Goal: Task Accomplishment & Management: Complete application form

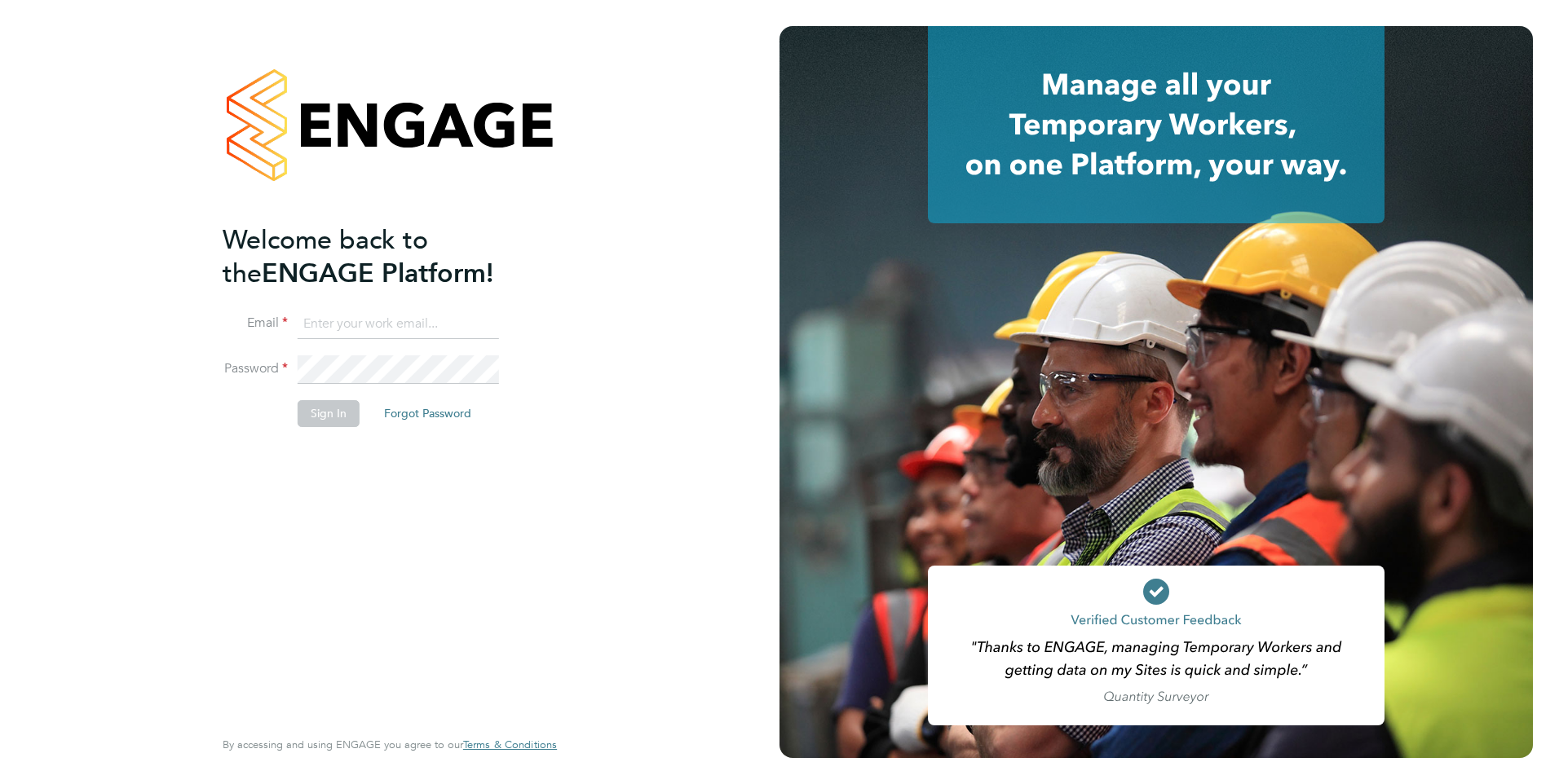
type input "[EMAIL_ADDRESS][DOMAIN_NAME]"
click at [333, 424] on button "Sign In" at bounding box center [328, 412] width 62 height 26
click at [333, 421] on div "Sorry, we are having problems connecting to our services." at bounding box center [389, 392] width 780 height 784
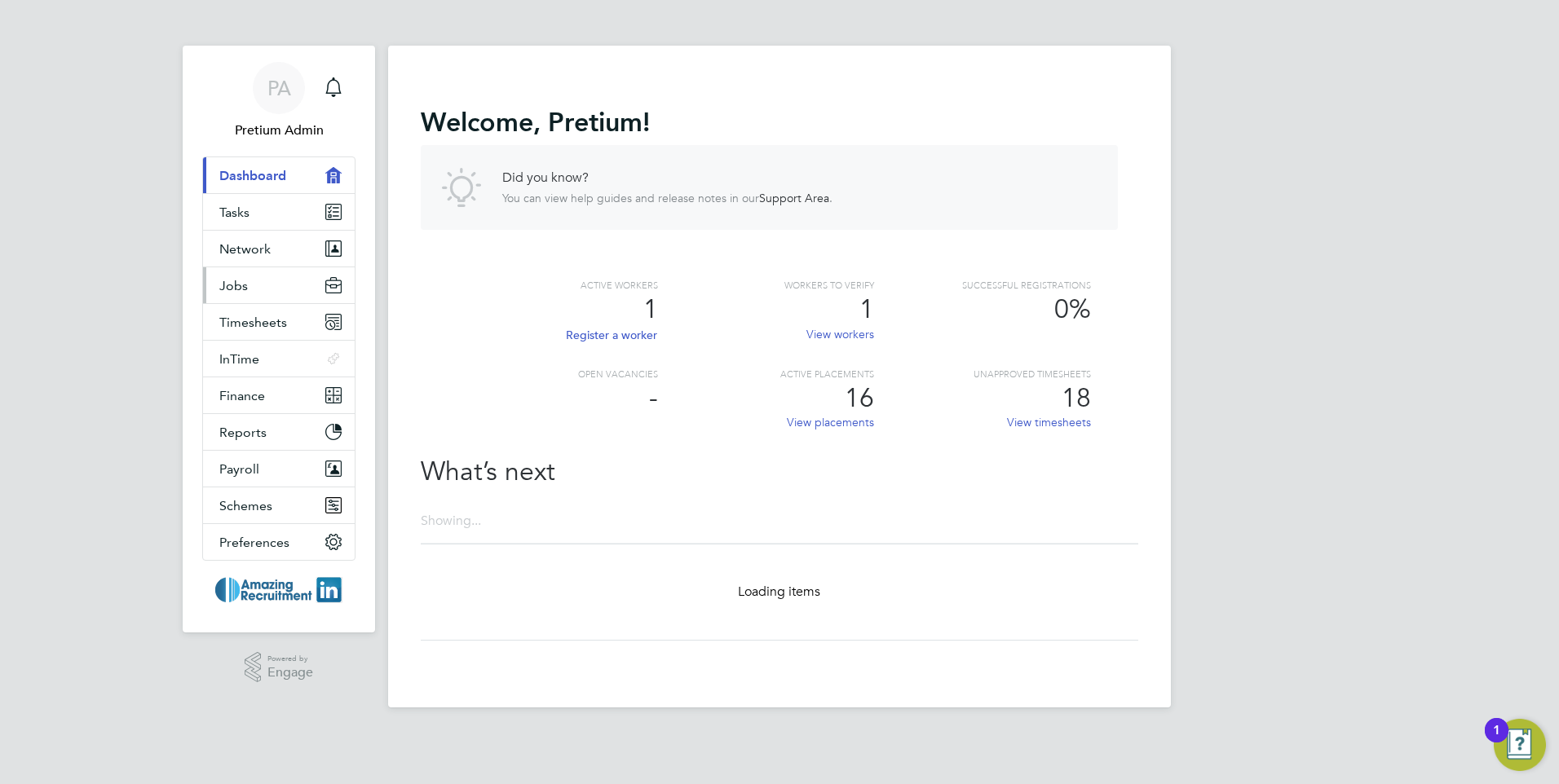
click at [267, 293] on button "Jobs" at bounding box center [279, 284] width 151 height 36
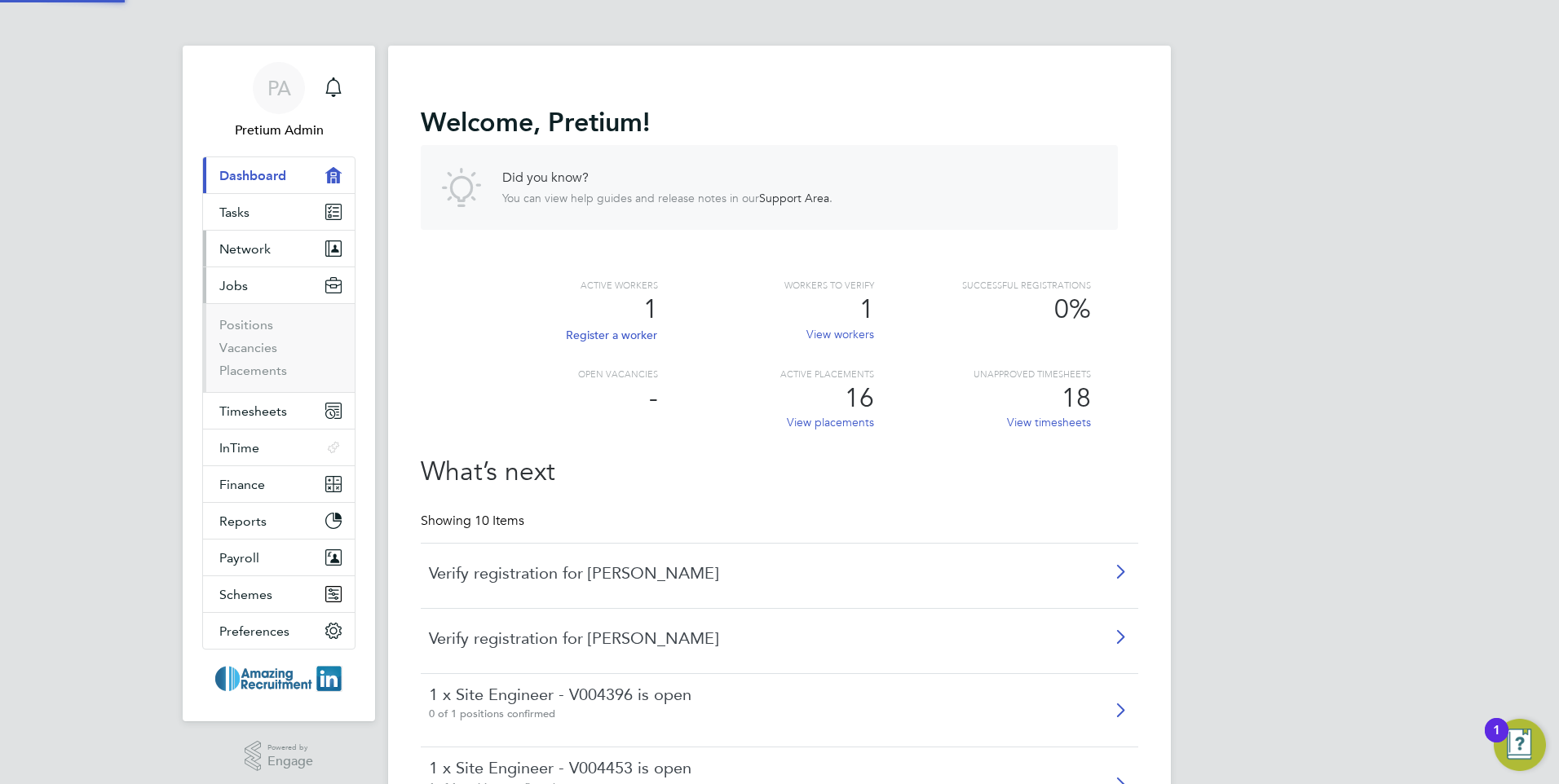
click at [273, 244] on button "Network" at bounding box center [279, 248] width 151 height 36
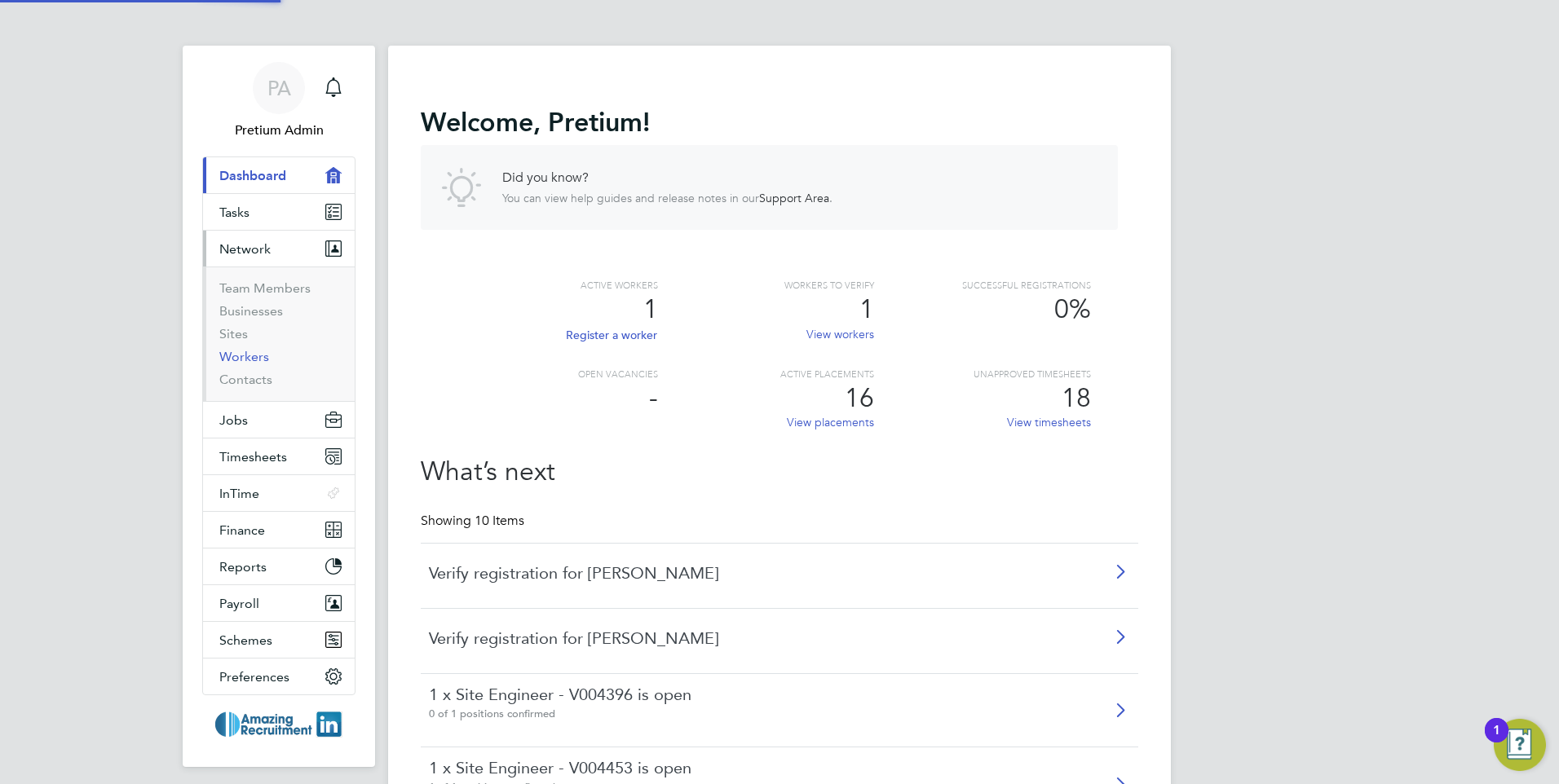
click at [226, 351] on link "Workers" at bounding box center [244, 356] width 50 height 16
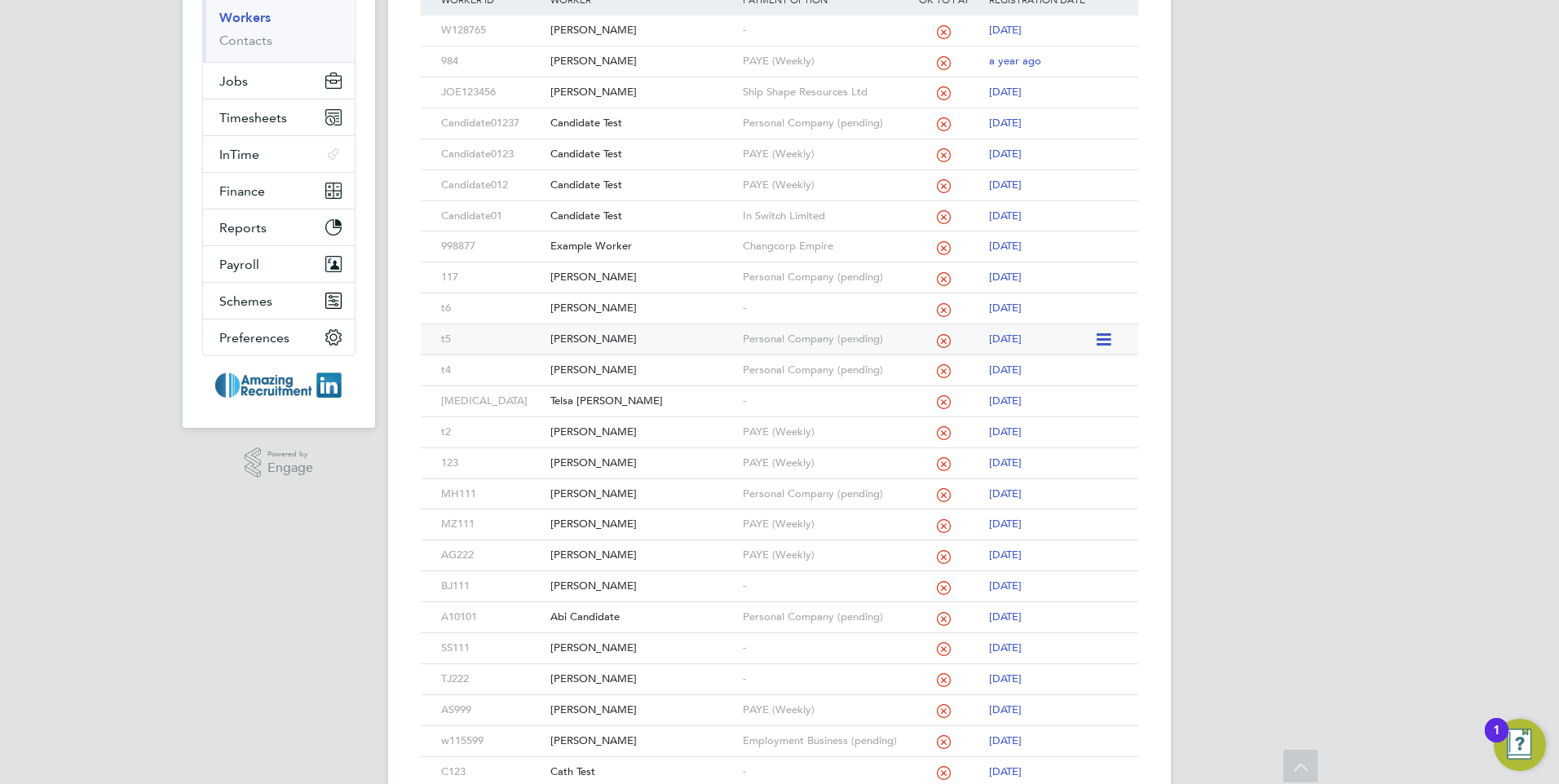
scroll to position [245, 0]
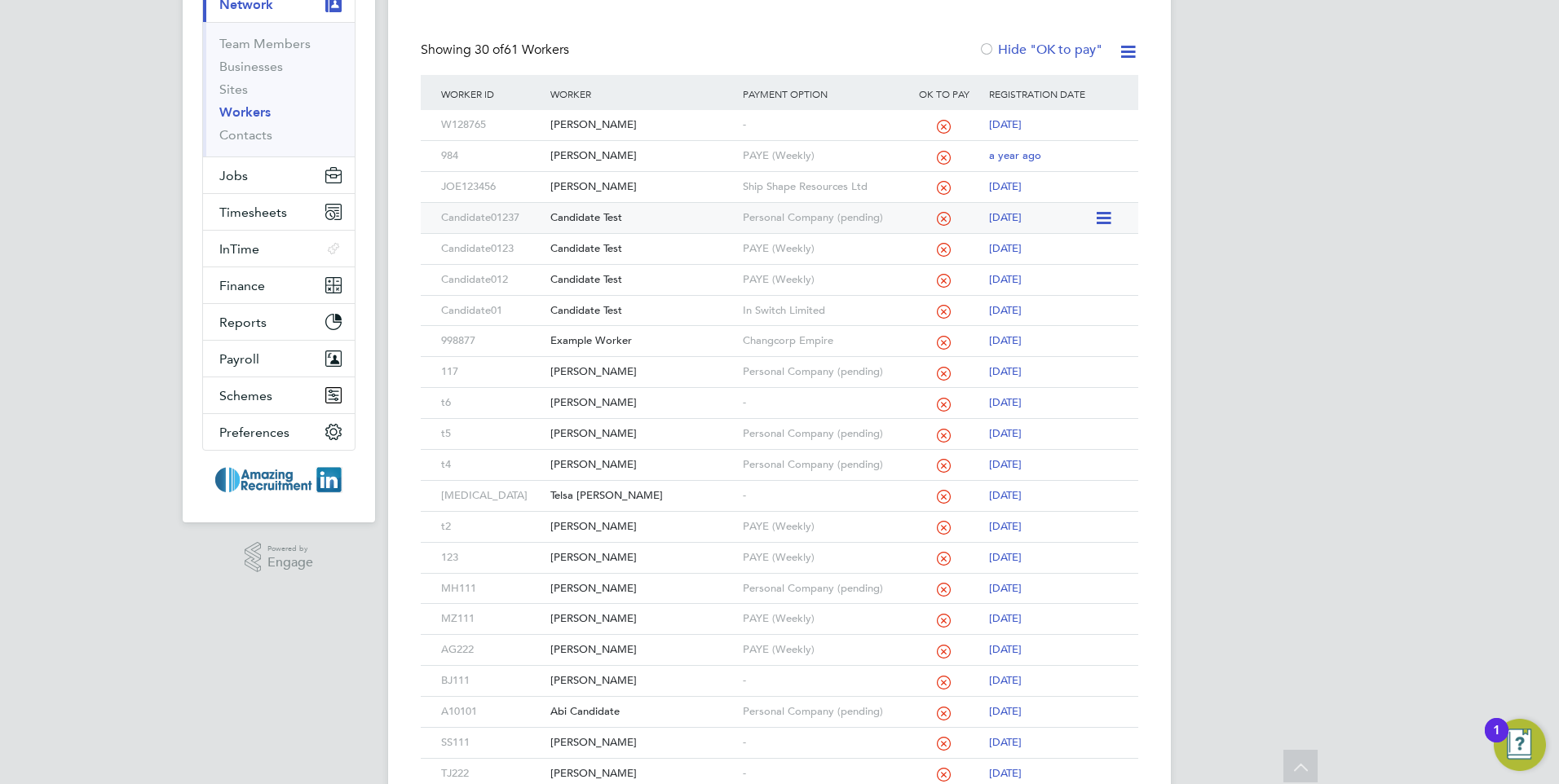
click at [690, 216] on div "Candidate Test" at bounding box center [642, 217] width 191 height 30
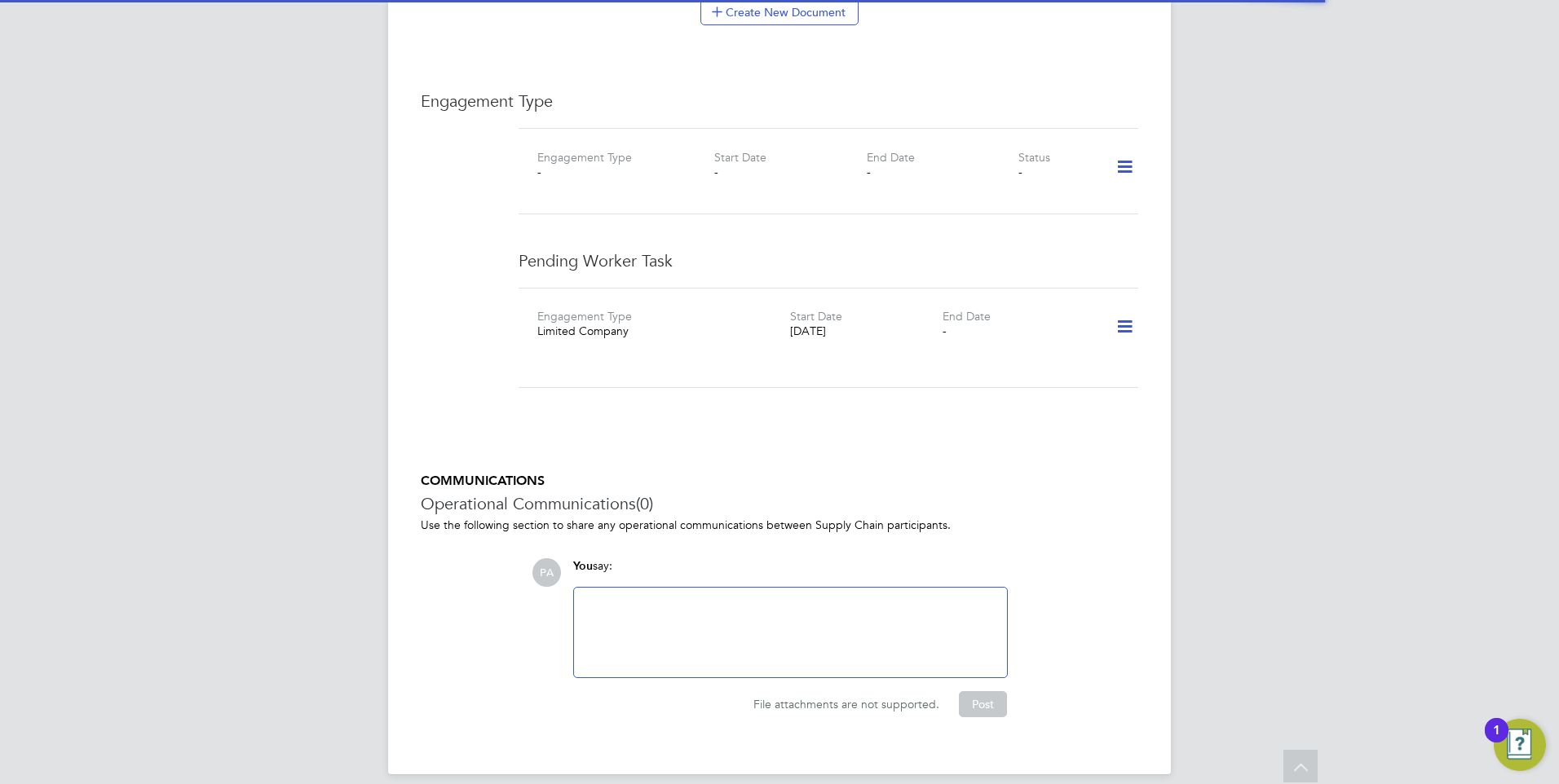
scroll to position [1939, 0]
click at [1129, 311] on icon at bounding box center [1124, 326] width 28 height 38
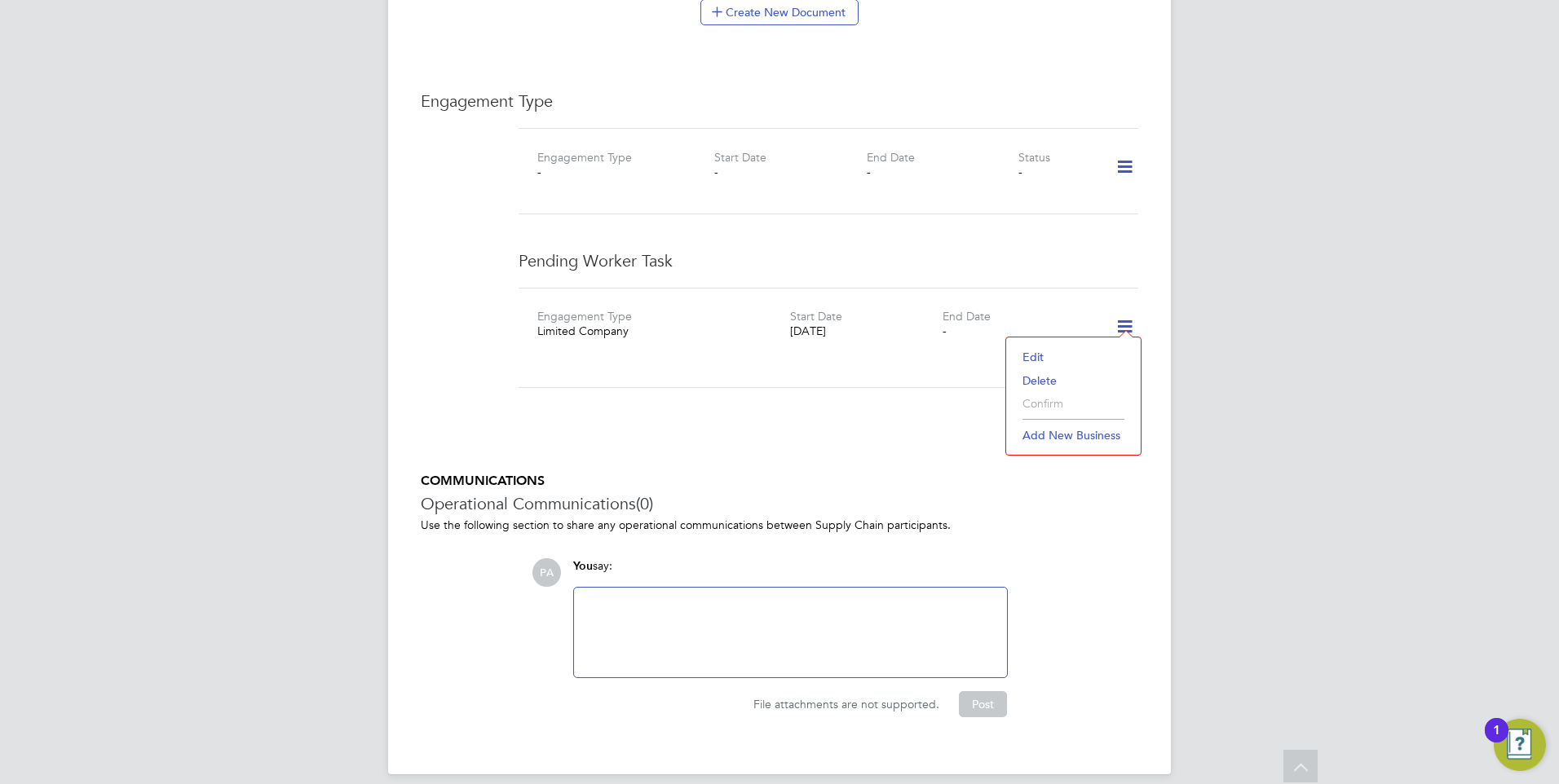
click at [1028, 354] on li "Edit" at bounding box center [1074, 357] width 118 height 23
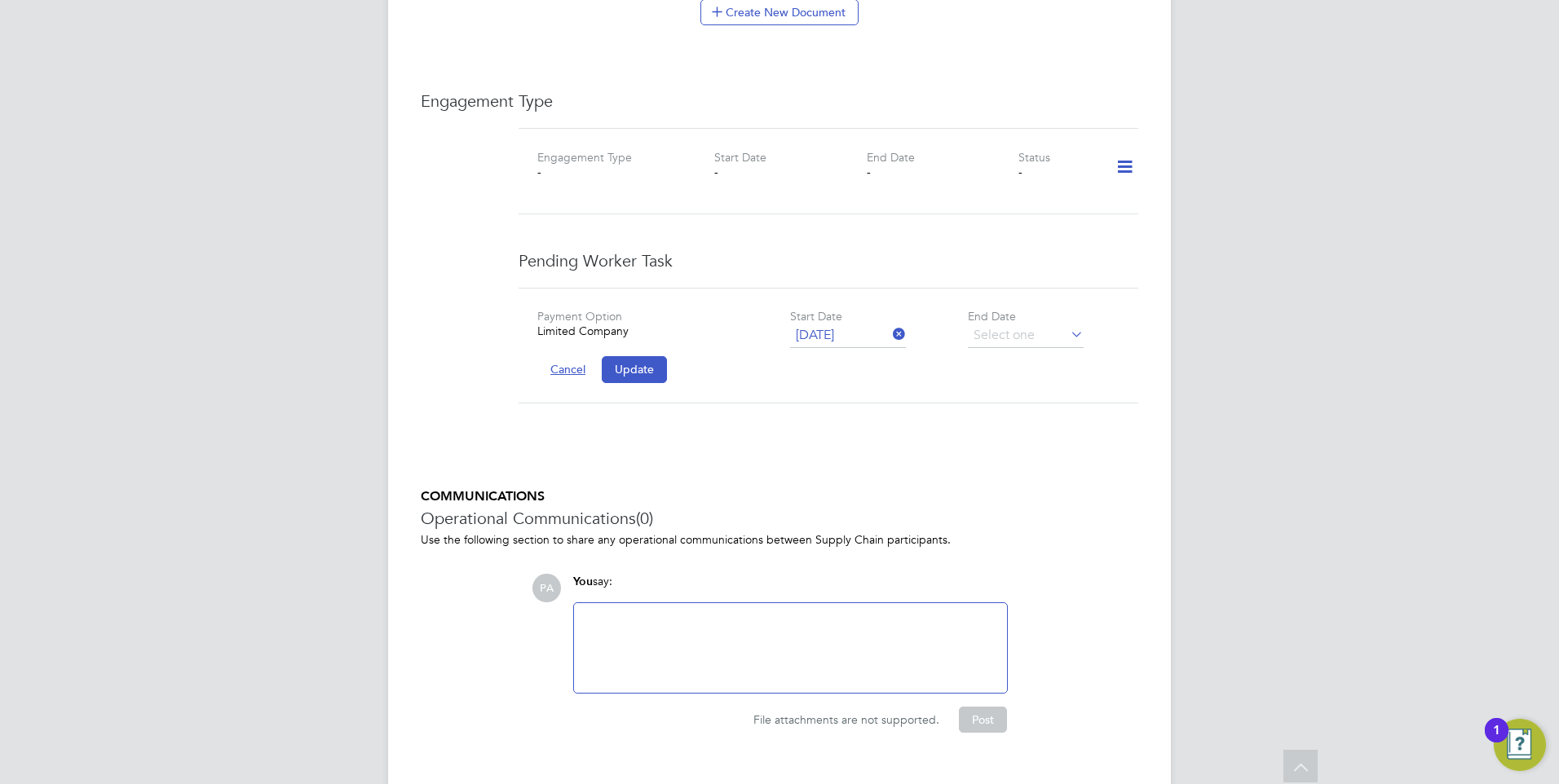
click at [580, 356] on button "Cancel" at bounding box center [567, 369] width 61 height 26
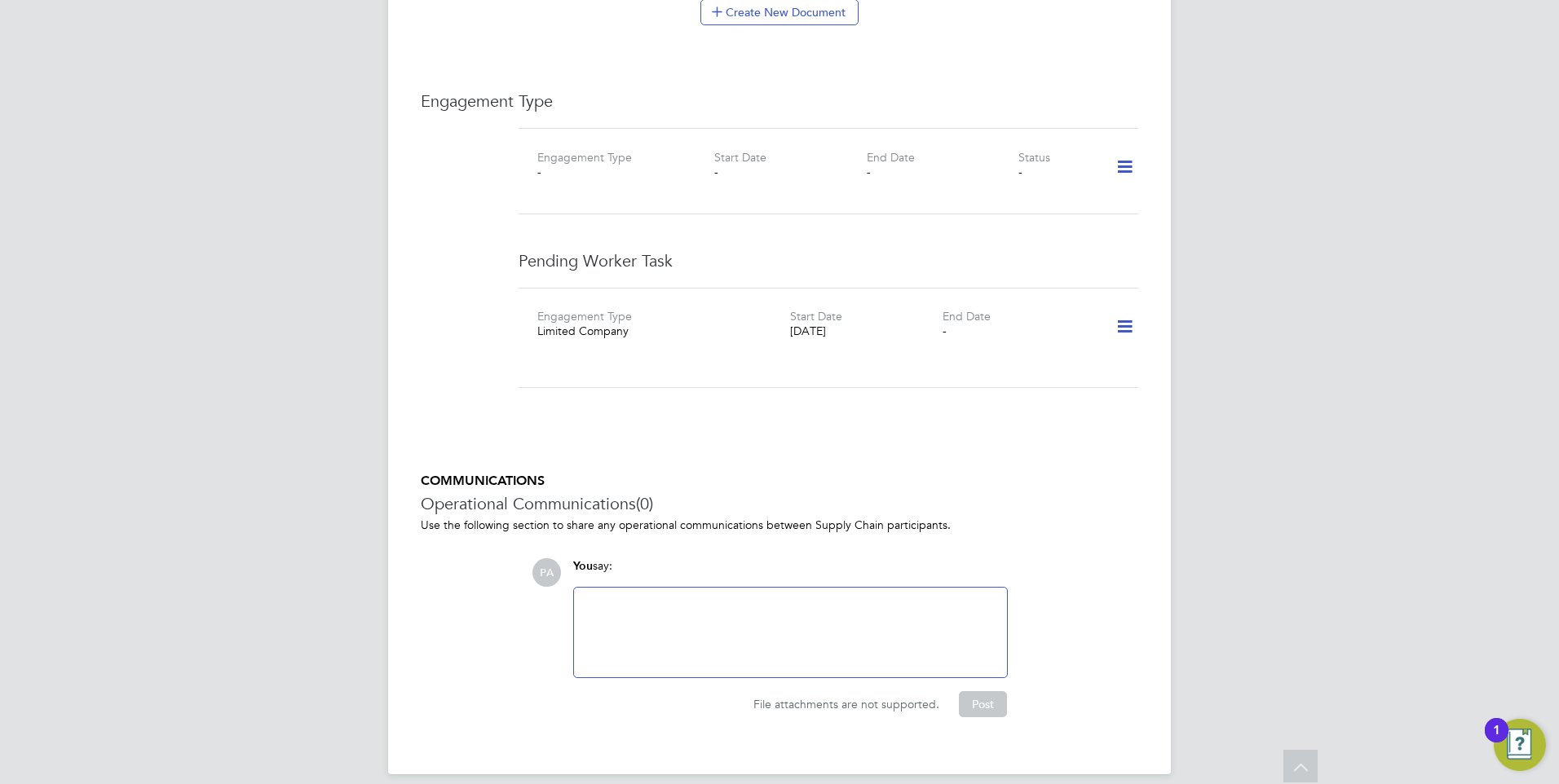
click at [1121, 308] on icon at bounding box center [1124, 326] width 28 height 38
click at [1054, 435] on li "Add new business" at bounding box center [1074, 436] width 118 height 23
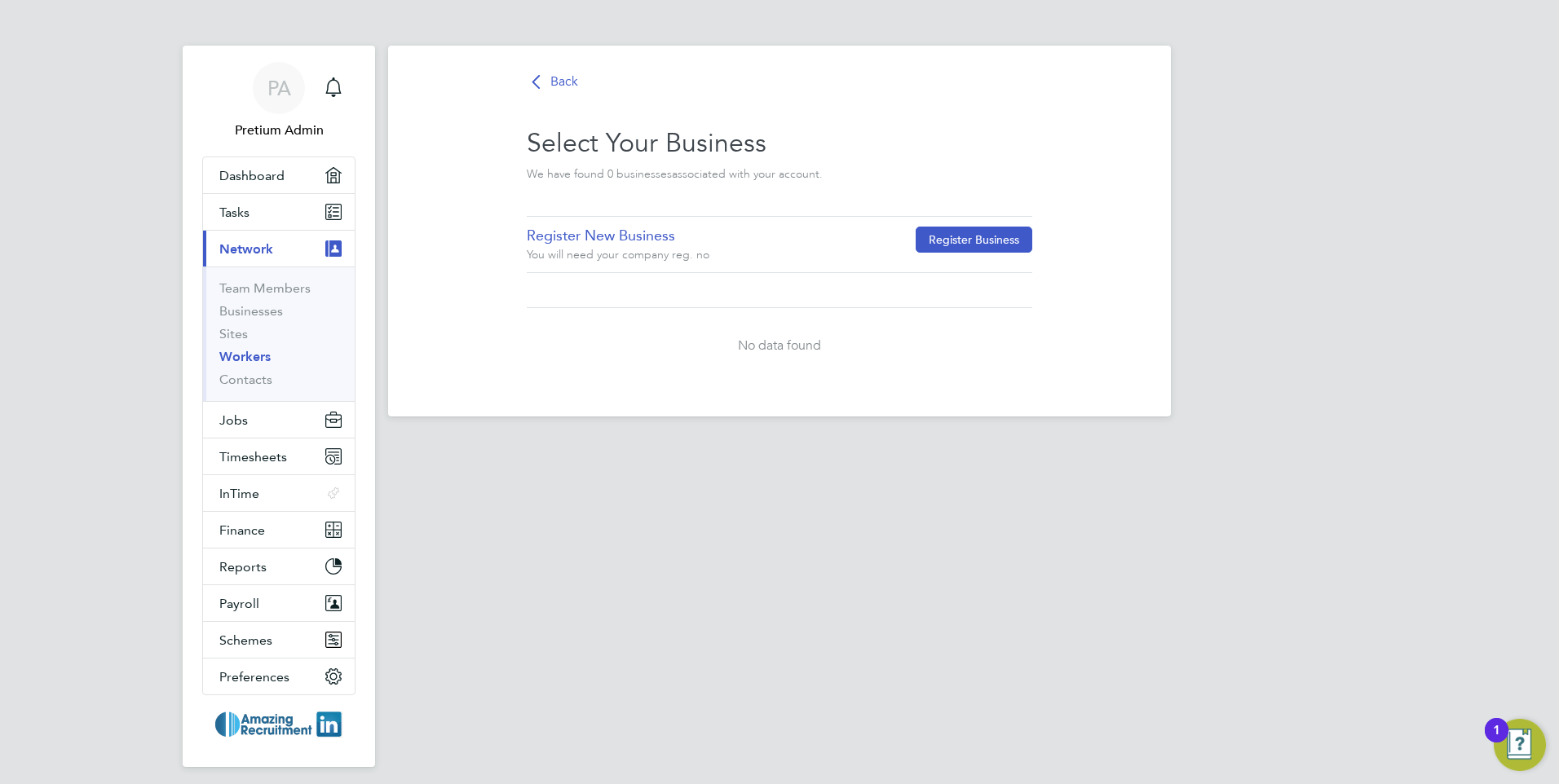
click at [944, 243] on button "Register Business" at bounding box center [974, 239] width 116 height 26
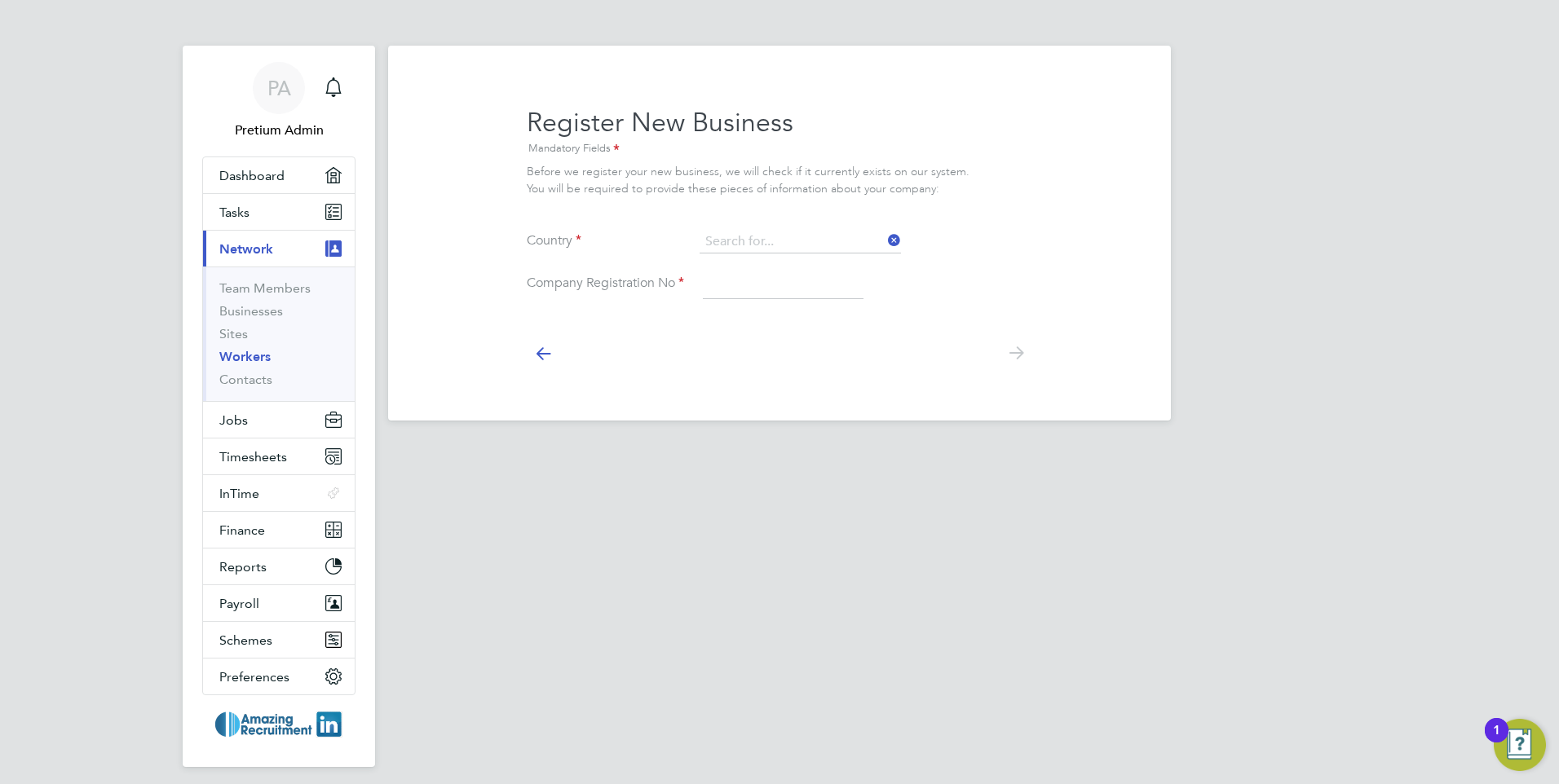
type input "United Kingdom"
click at [790, 284] on input at bounding box center [782, 284] width 160 height 29
type input "15440702"
click at [1028, 358] on icon at bounding box center [1015, 353] width 33 height 37
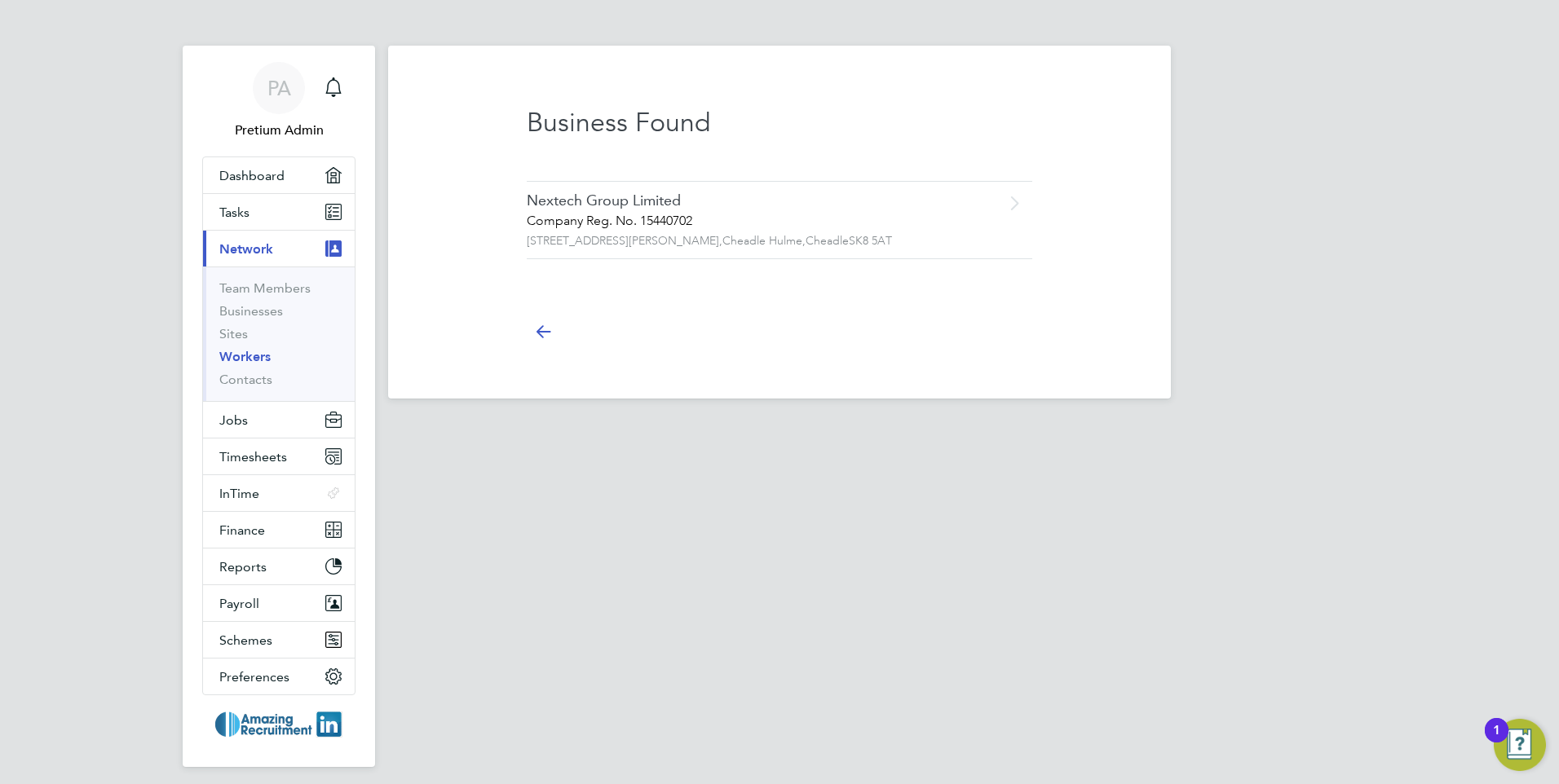
click at [665, 228] on div "Company Reg. No. 15440702" at bounding box center [745, 221] width 437 height 17
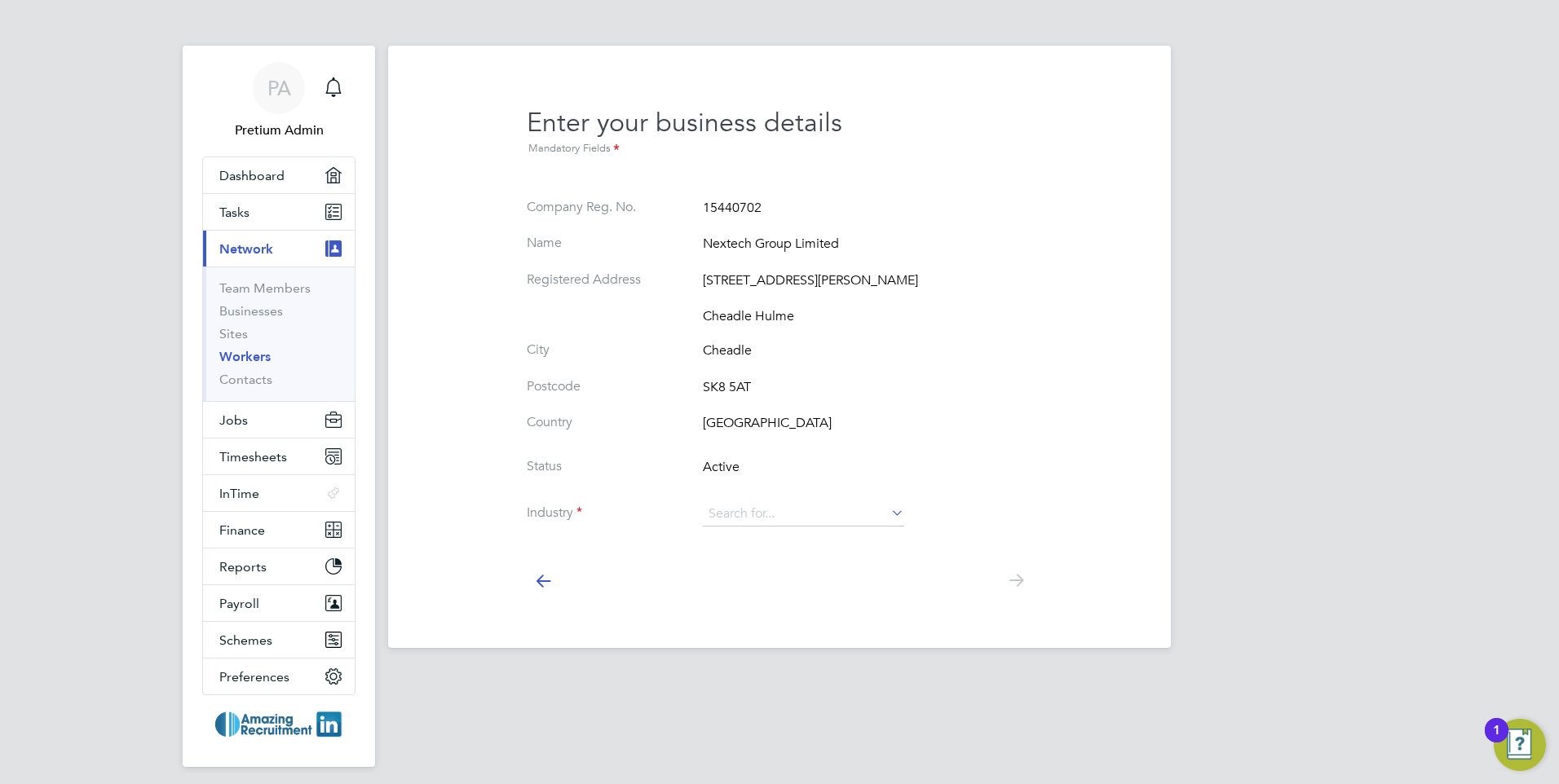
click at [542, 582] on icon at bounding box center [543, 580] width 33 height 37
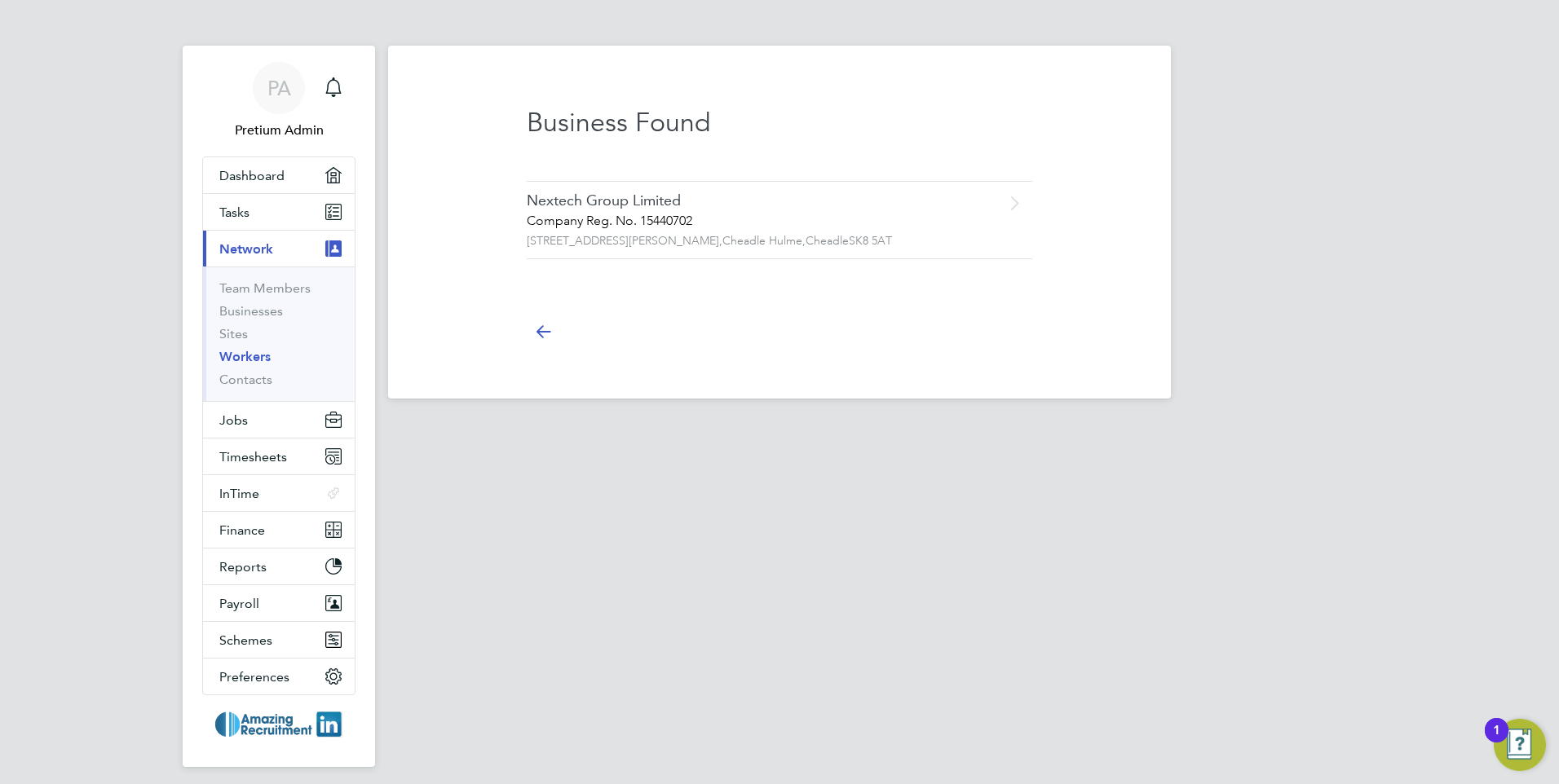
click at [542, 317] on icon at bounding box center [543, 331] width 33 height 37
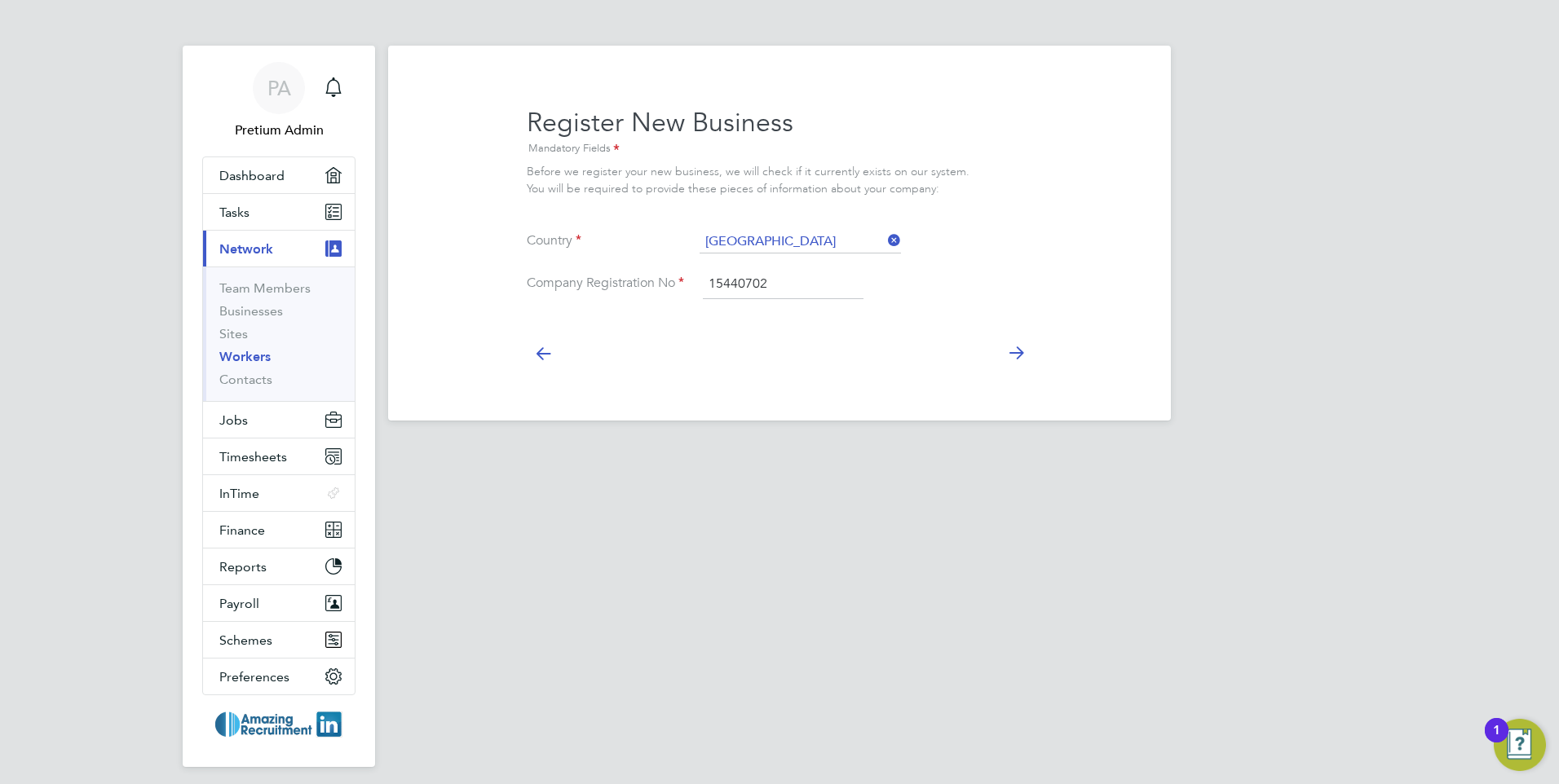
click at [542, 328] on div at bounding box center [779, 351] width 506 height 73
click at [543, 348] on icon at bounding box center [543, 353] width 33 height 37
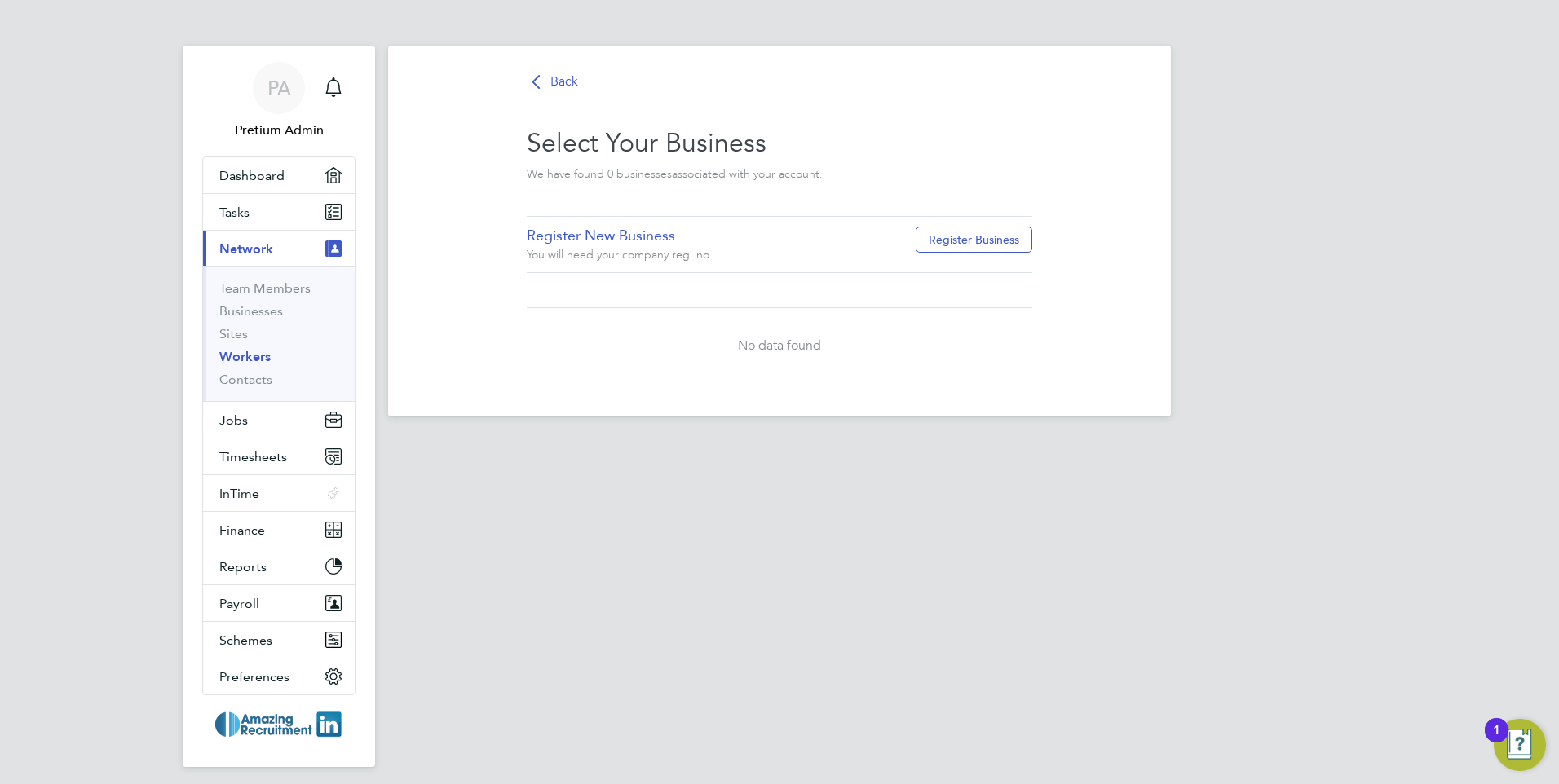
click at [554, 66] on div "Back Select Your Business We have found 0 business es associated with your acco…" at bounding box center [780, 231] width 782 height 371
click at [553, 92] on div "Select Your Business We have found 0 business es associated with your account." at bounding box center [779, 154] width 506 height 124
click at [559, 82] on span "Back" at bounding box center [564, 82] width 28 height 17
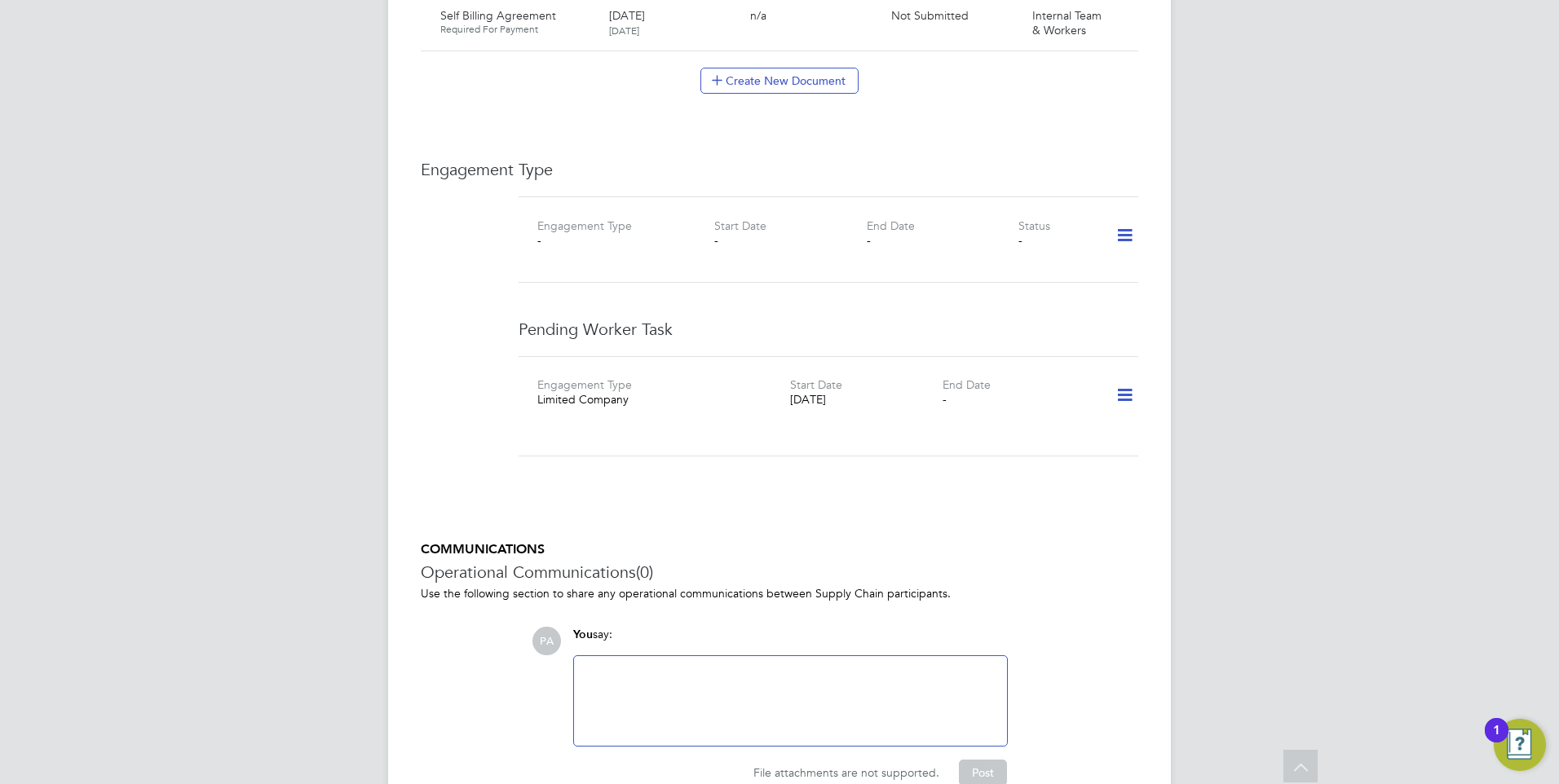
scroll to position [1940, 0]
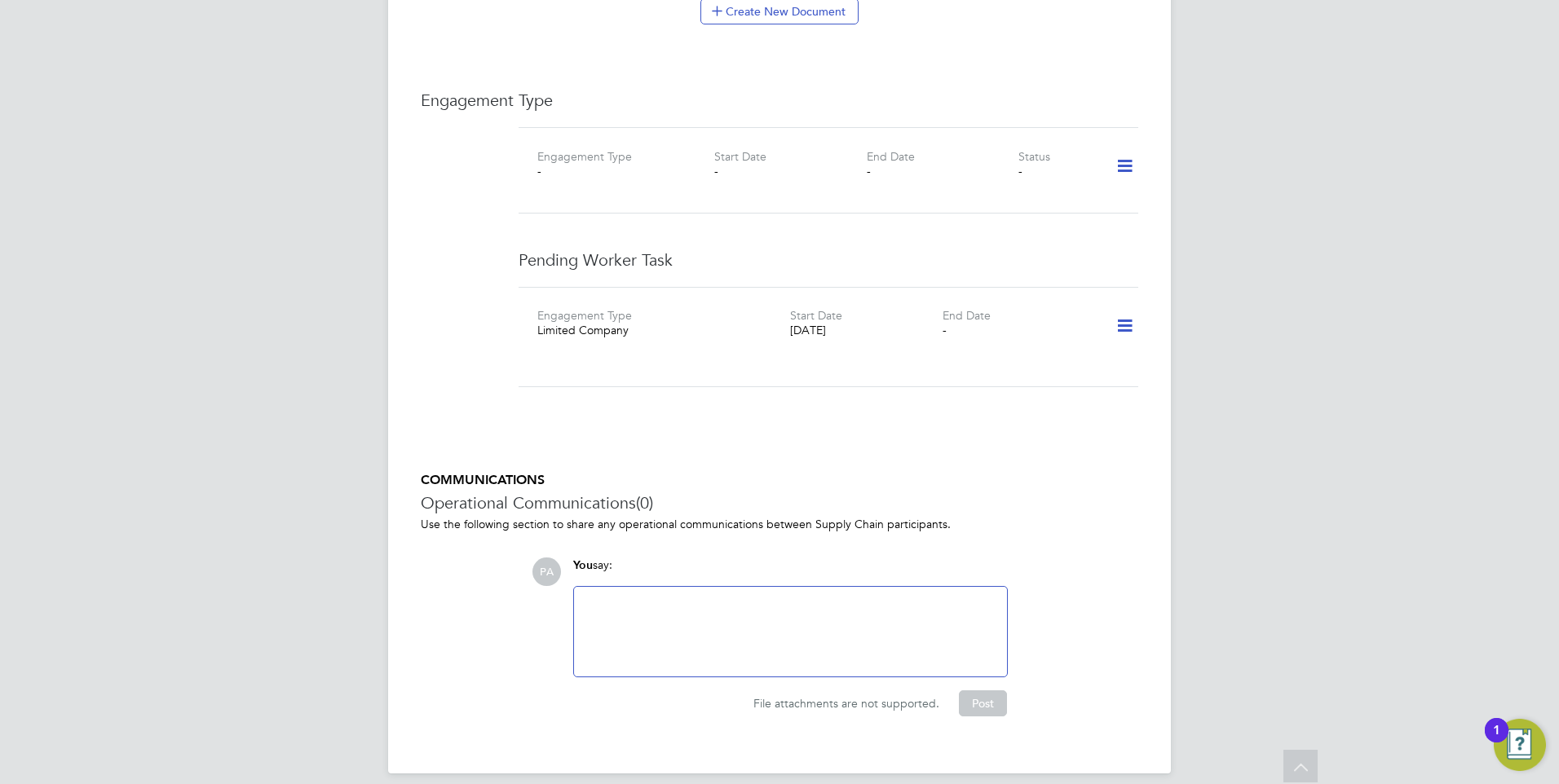
click at [1116, 150] on icon at bounding box center [1124, 166] width 28 height 38
click at [1018, 221] on li "Add Engagement Type" at bounding box center [1041, 220] width 185 height 23
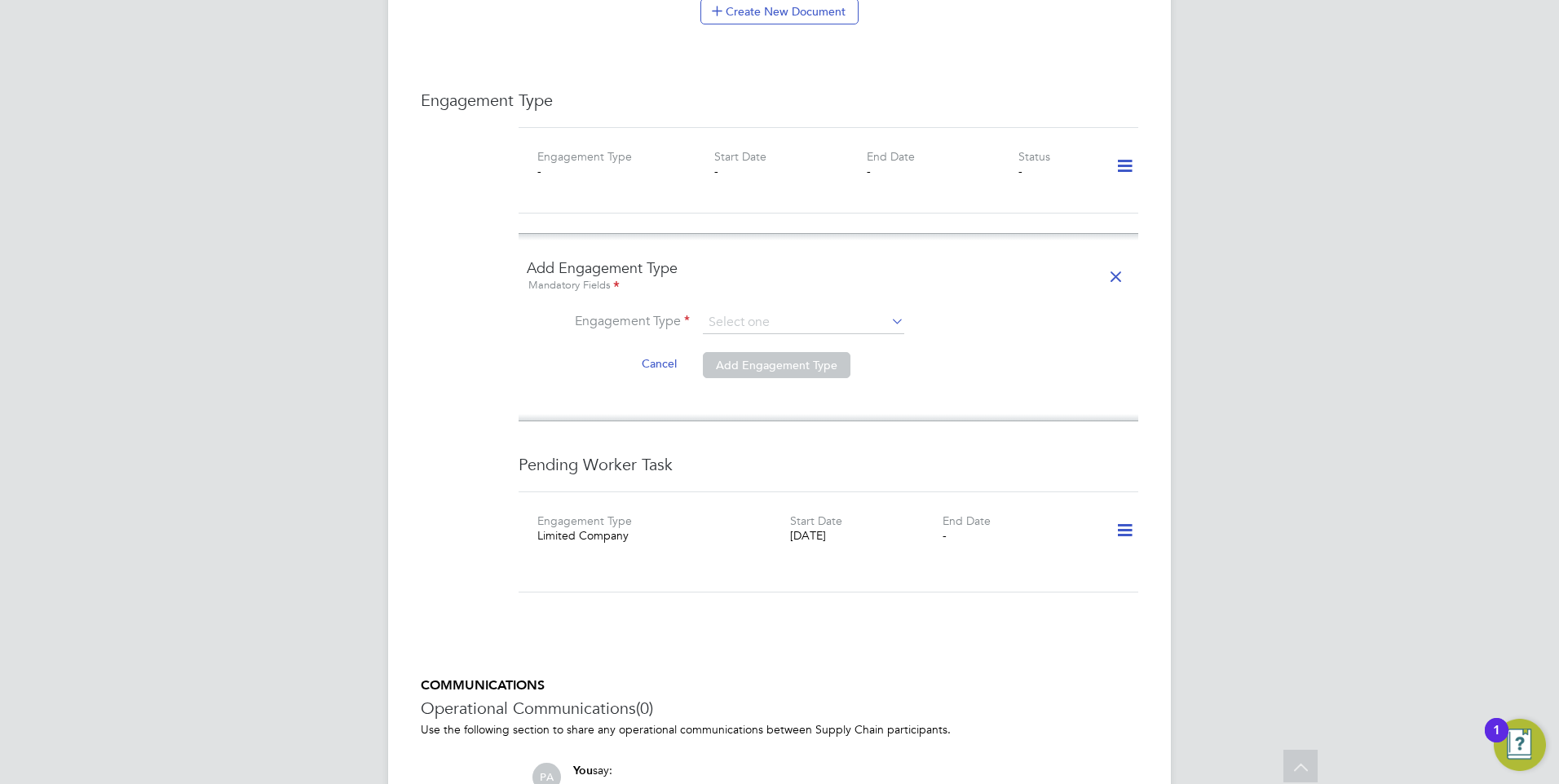
click at [1113, 258] on icon at bounding box center [1114, 277] width 28 height 38
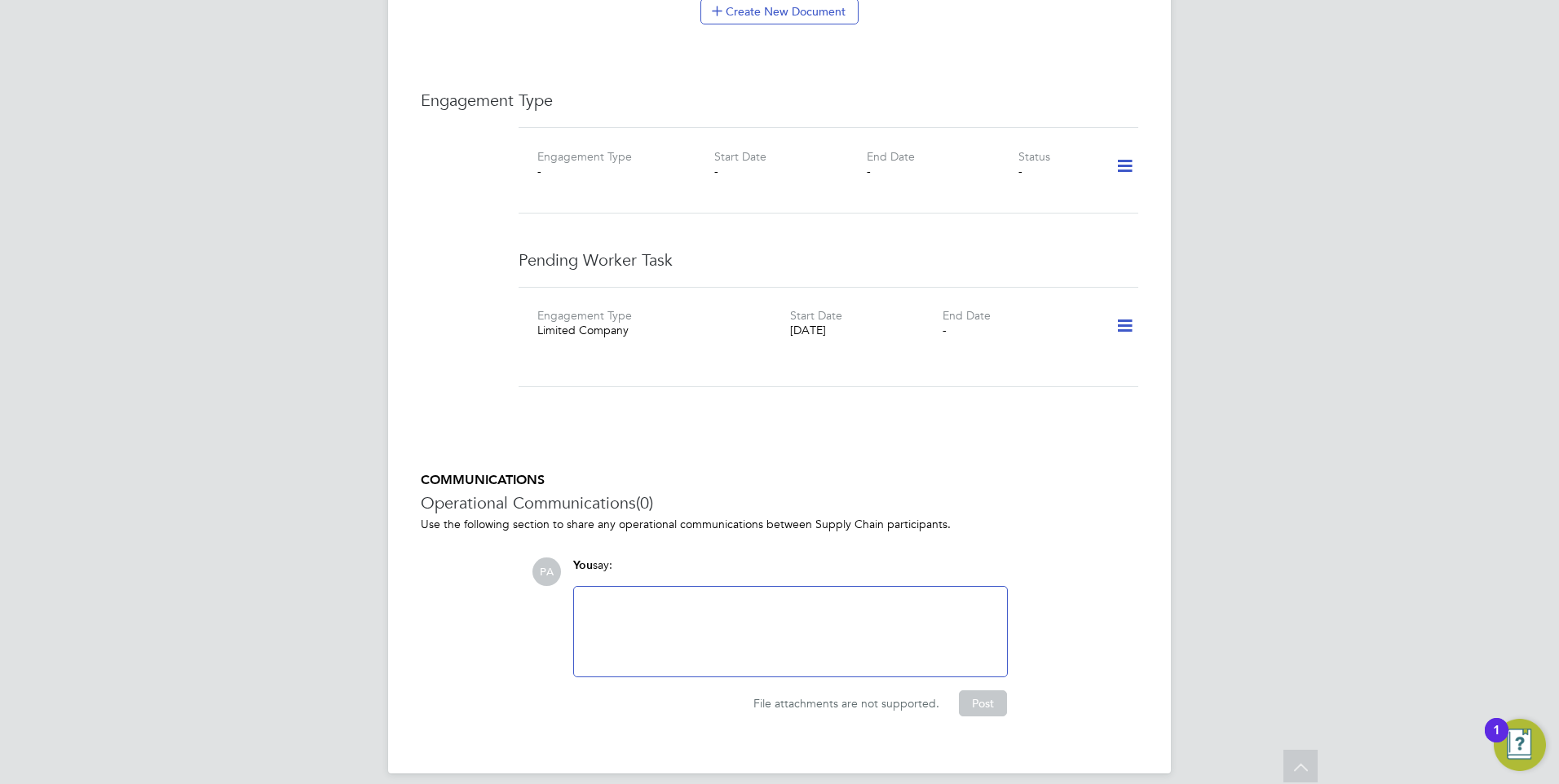
click at [1115, 147] on icon at bounding box center [1124, 166] width 28 height 38
click at [1019, 214] on li "Add Engagement Type" at bounding box center [1041, 220] width 185 height 23
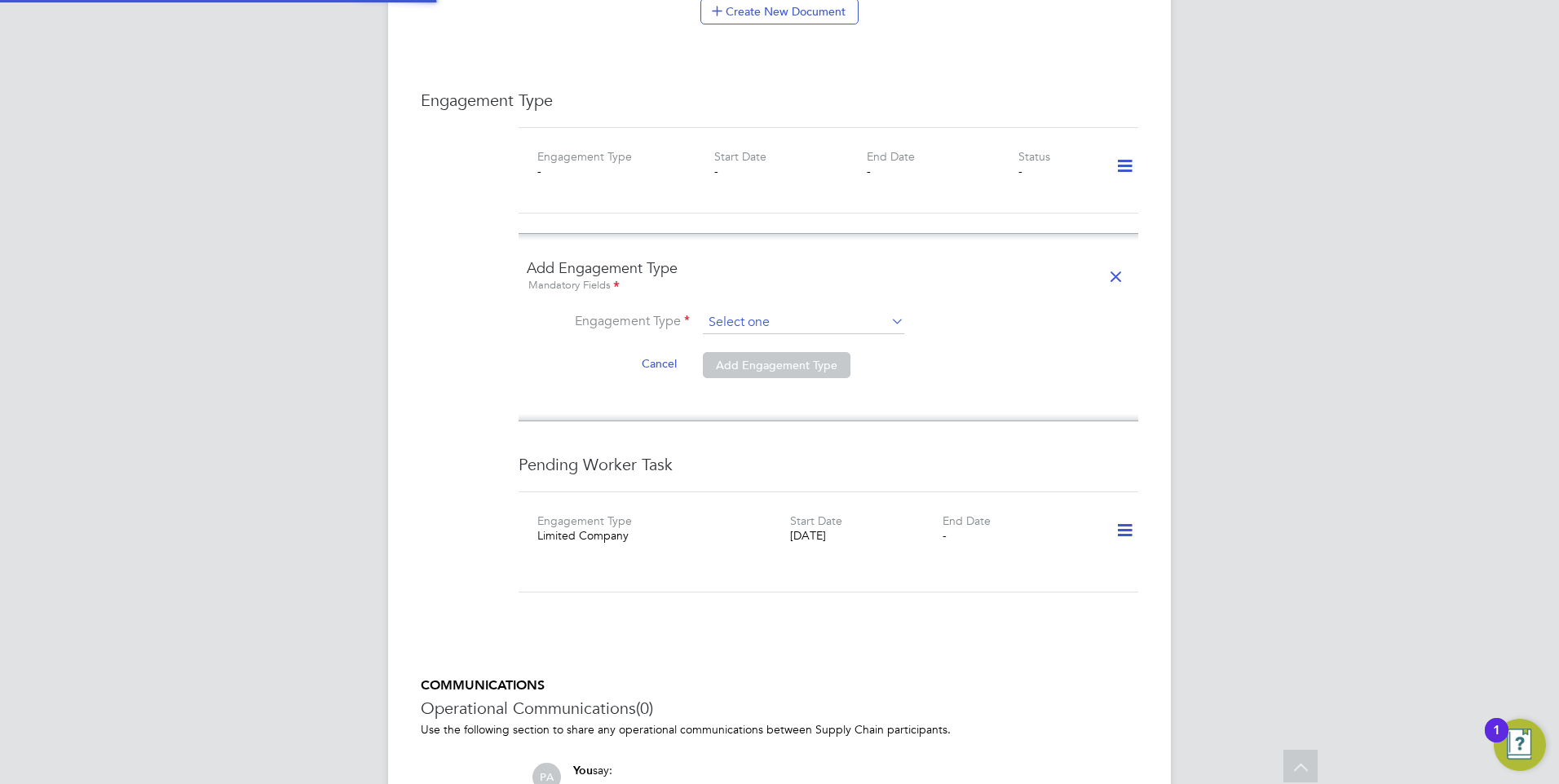
click at [762, 315] on input at bounding box center [803, 323] width 201 height 23
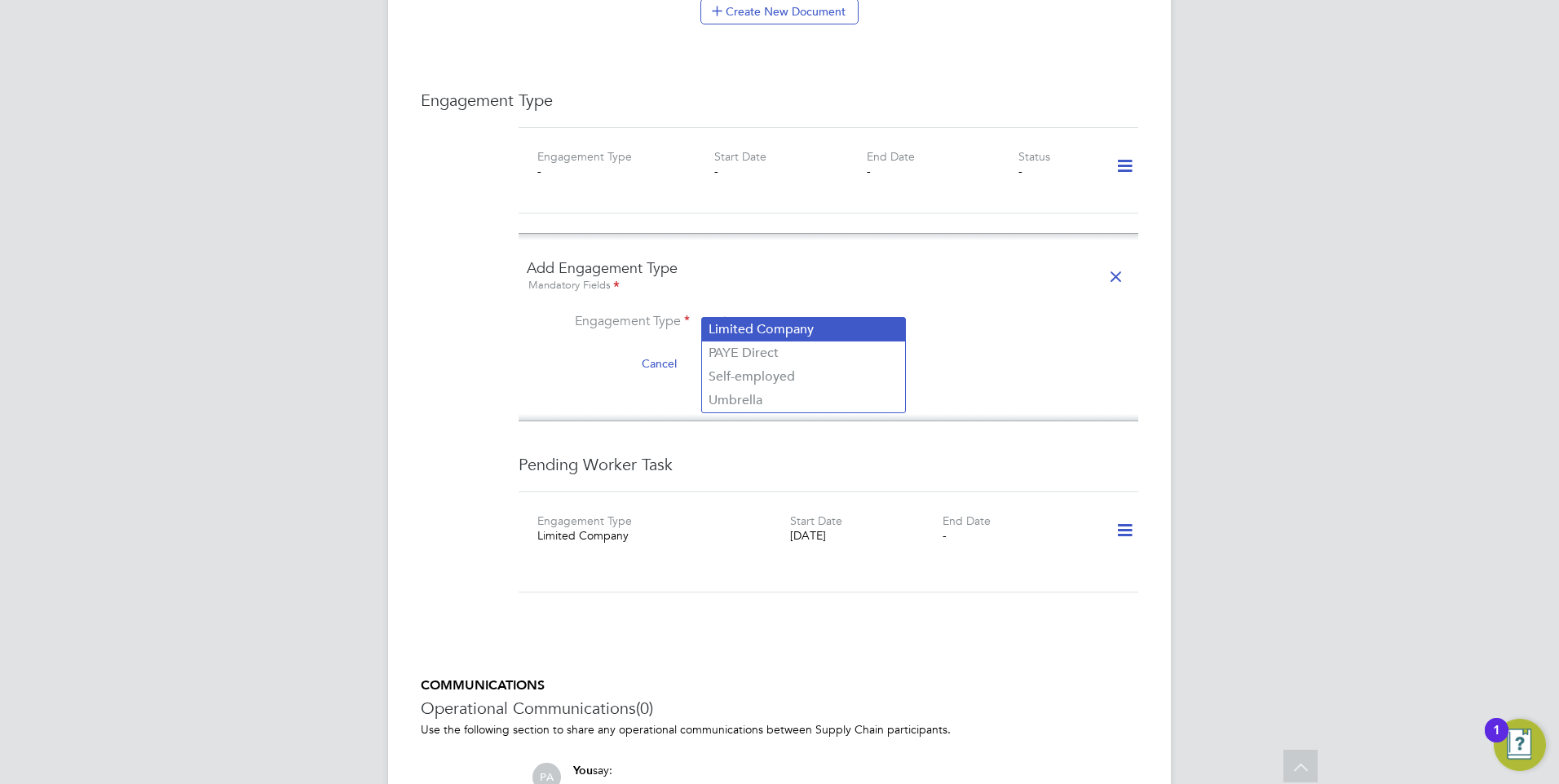
click at [781, 323] on li "Limited Company" at bounding box center [803, 329] width 203 height 23
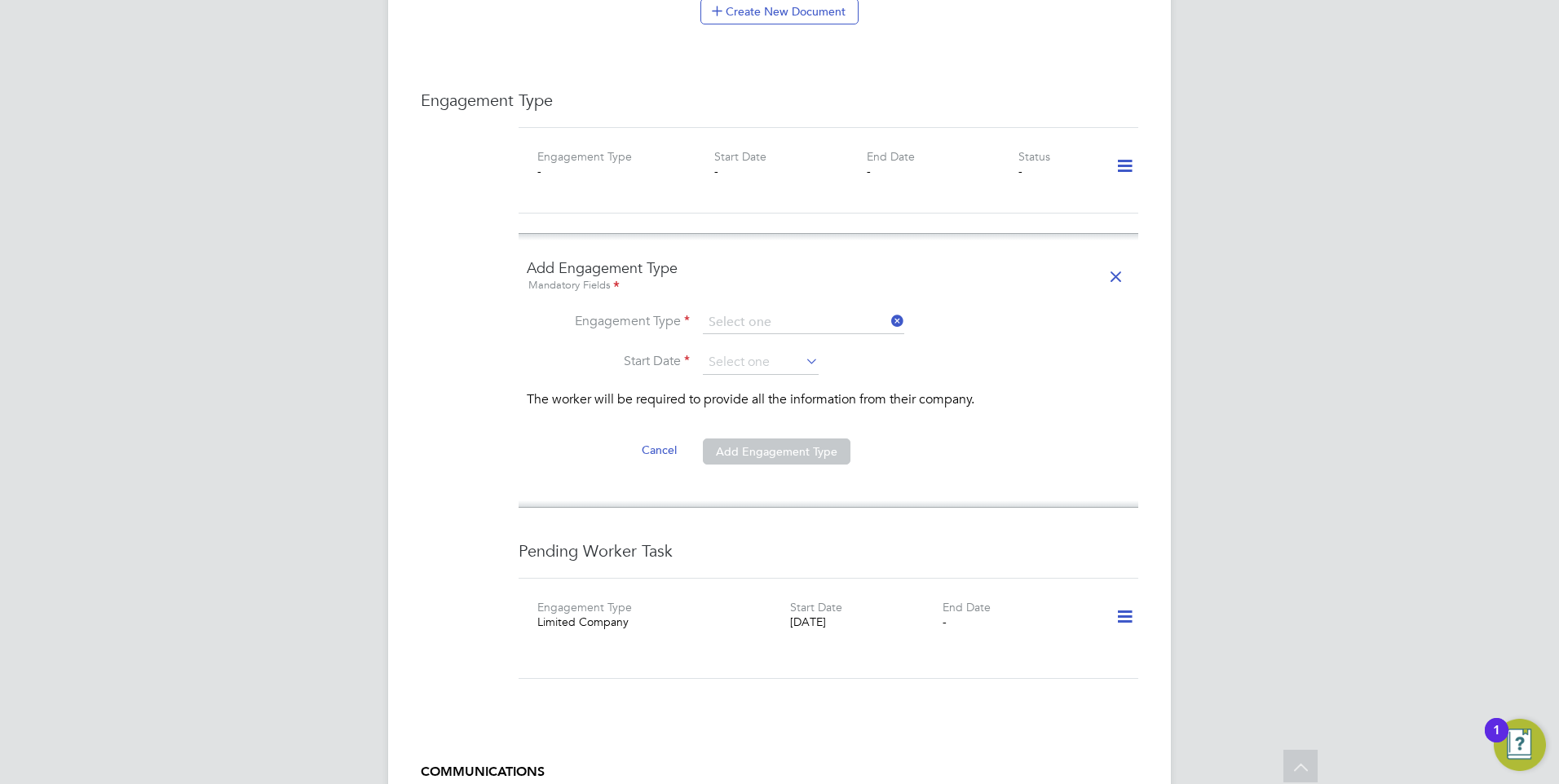
type input "Limited Company"
click at [732, 333] on li "Engagement Type Limited Company" at bounding box center [827, 331] width 603 height 39
click at [737, 350] on input at bounding box center [760, 362] width 116 height 24
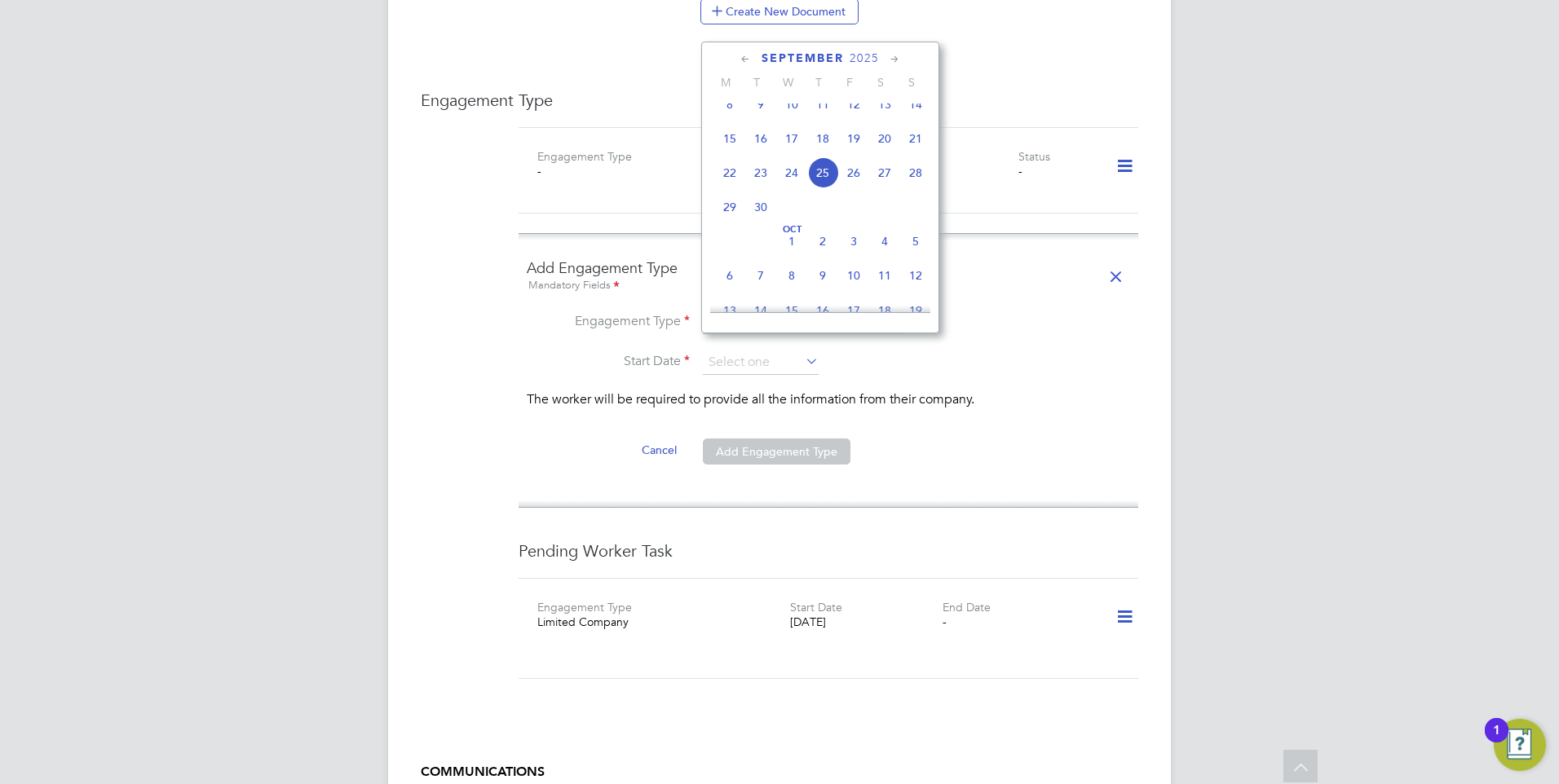
click at [918, 147] on span "21" at bounding box center [915, 139] width 31 height 31
type input "21 Sep 2025"
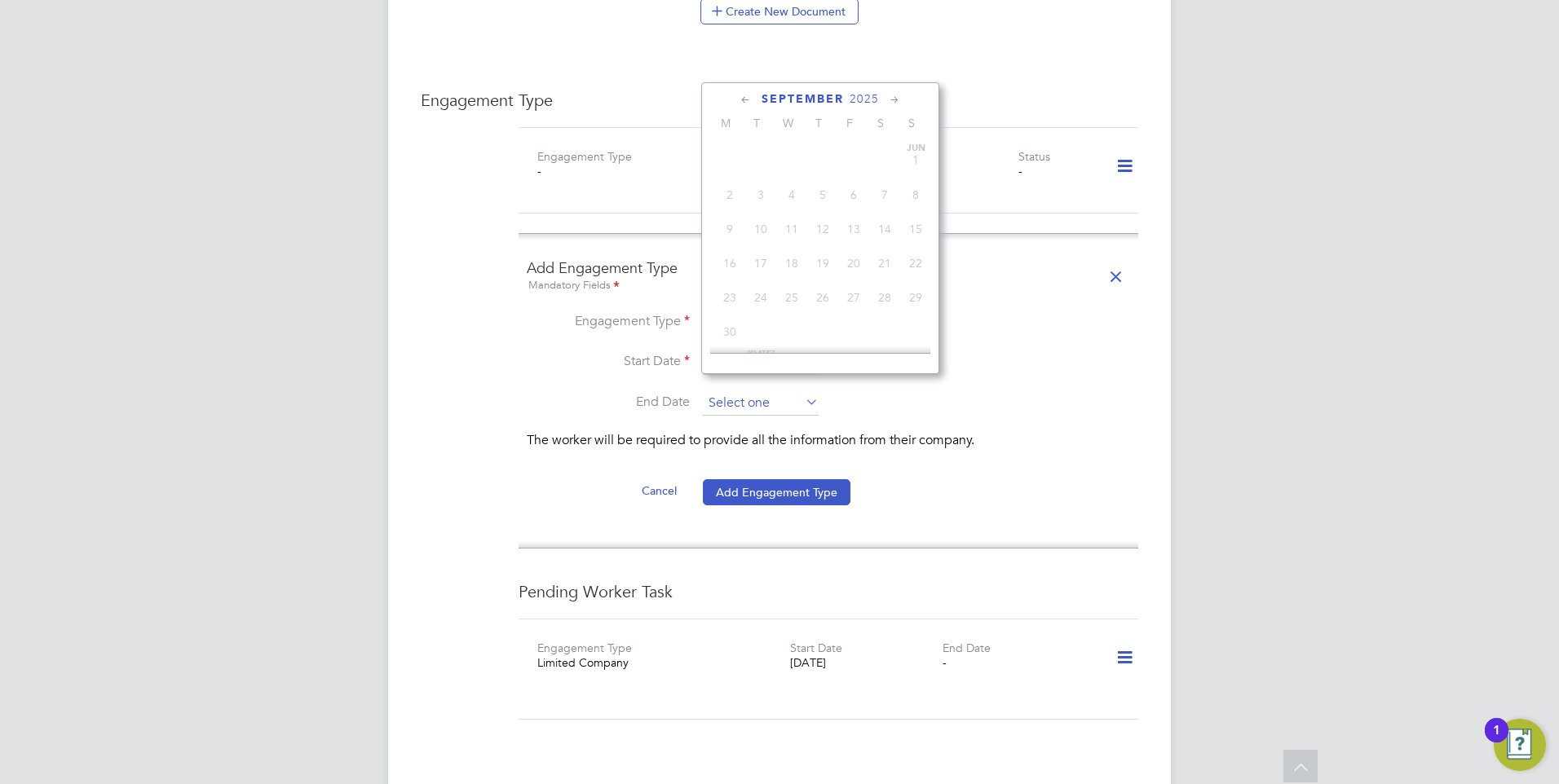
click at [748, 391] on input at bounding box center [760, 403] width 116 height 24
click at [900, 435] on li "The worker will be required to provide all the information from their company." at bounding box center [827, 454] width 603 height 46
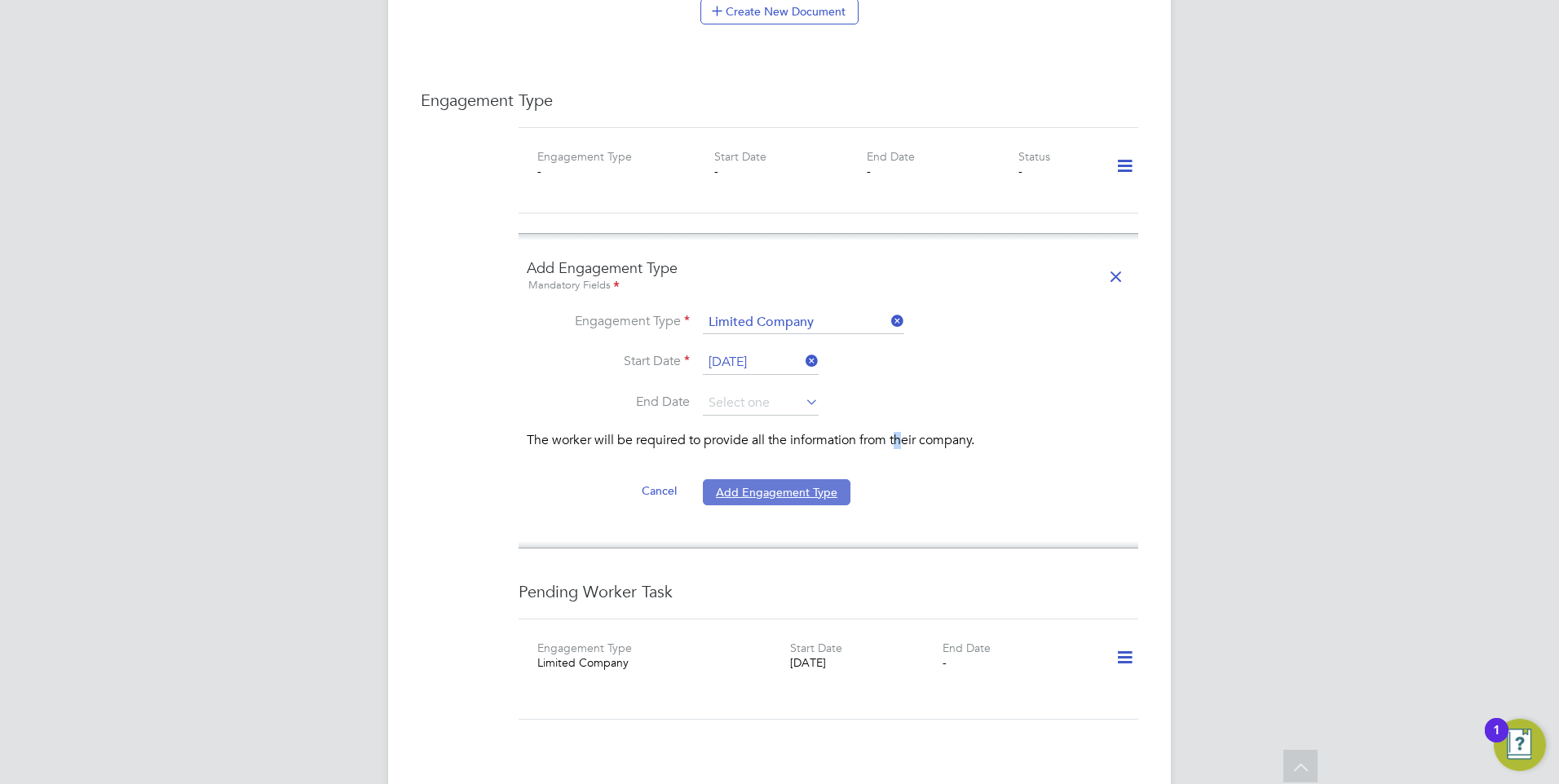
drag, startPoint x: 900, startPoint y: 435, endPoint x: 788, endPoint y: 471, distance: 117.6
click at [788, 479] on button "Add Engagement Type" at bounding box center [777, 492] width 148 height 26
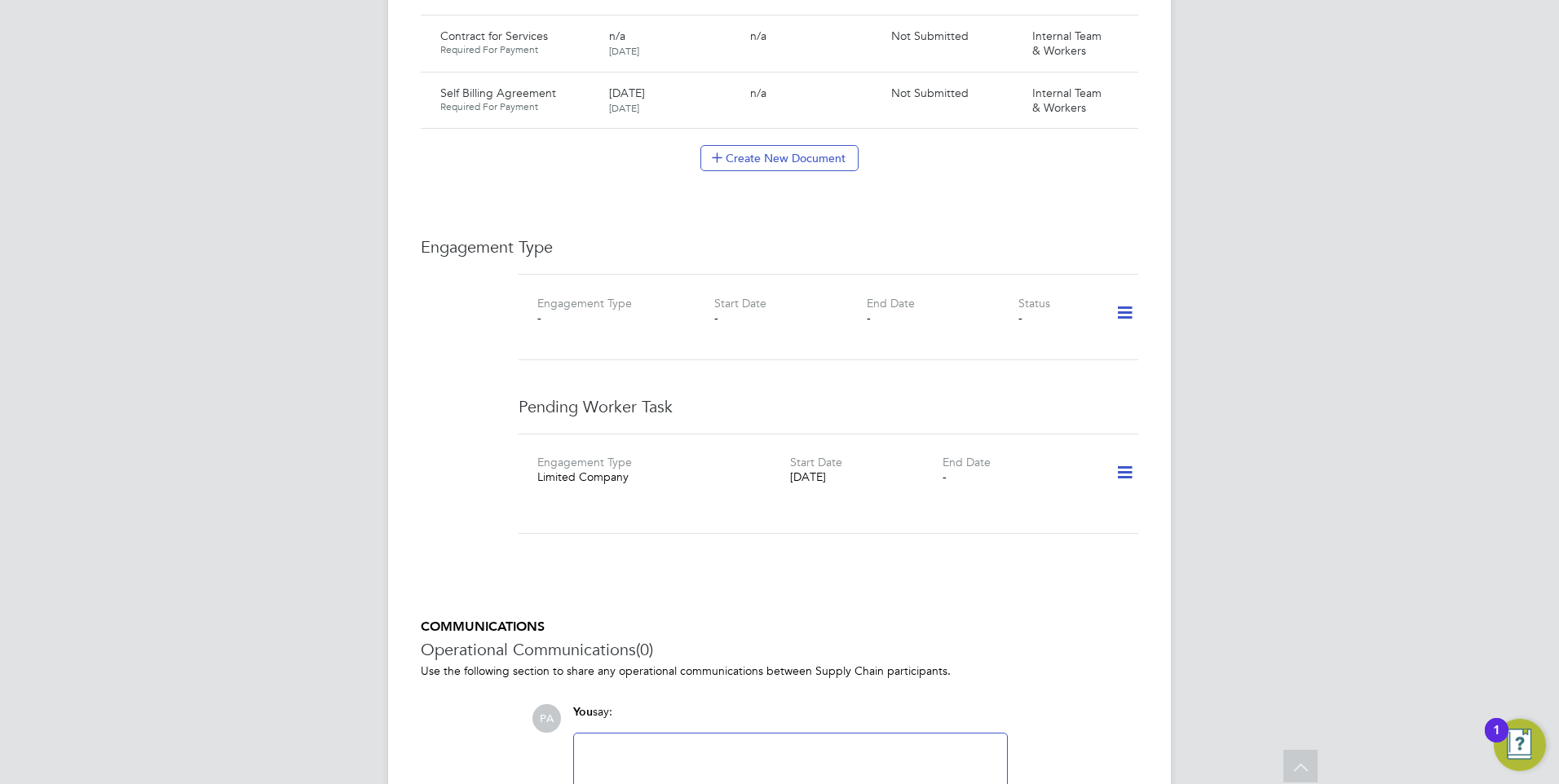
scroll to position [1614, 0]
